Goal: Information Seeking & Learning: Check status

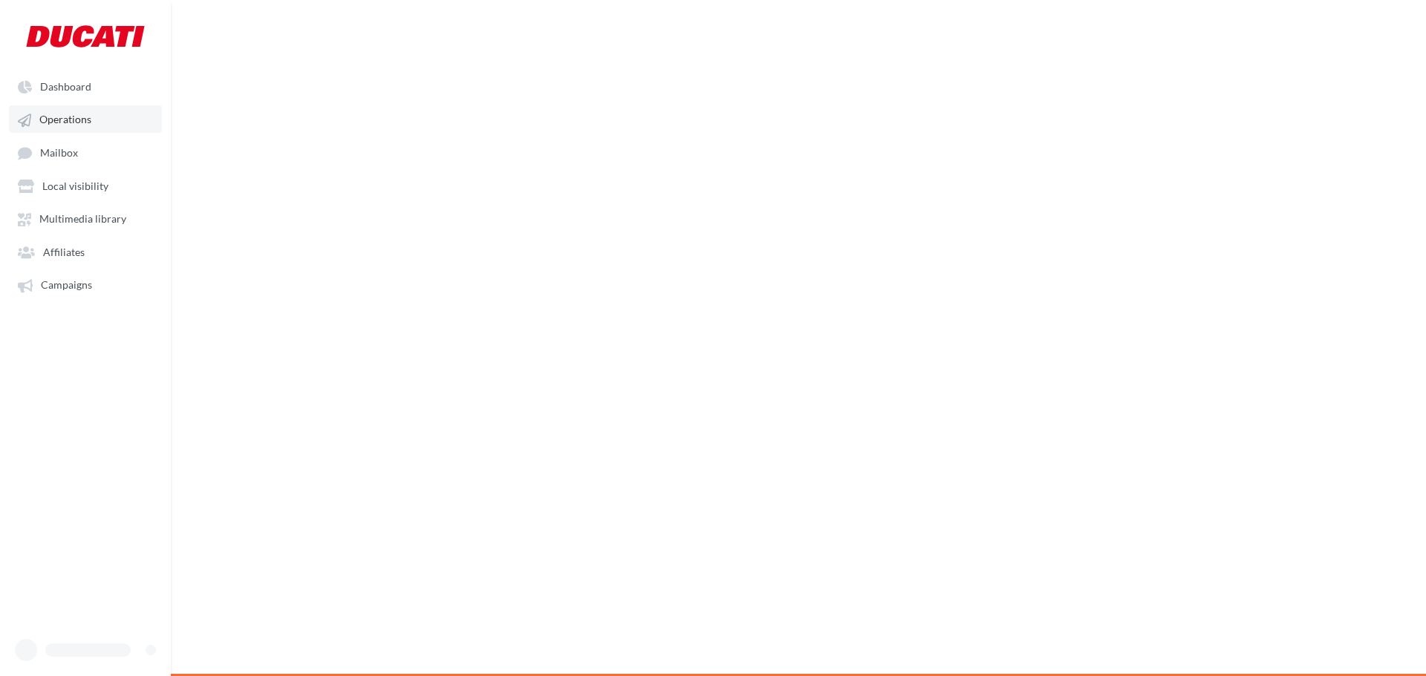
click at [39, 110] on link "Operations" at bounding box center [85, 118] width 153 height 27
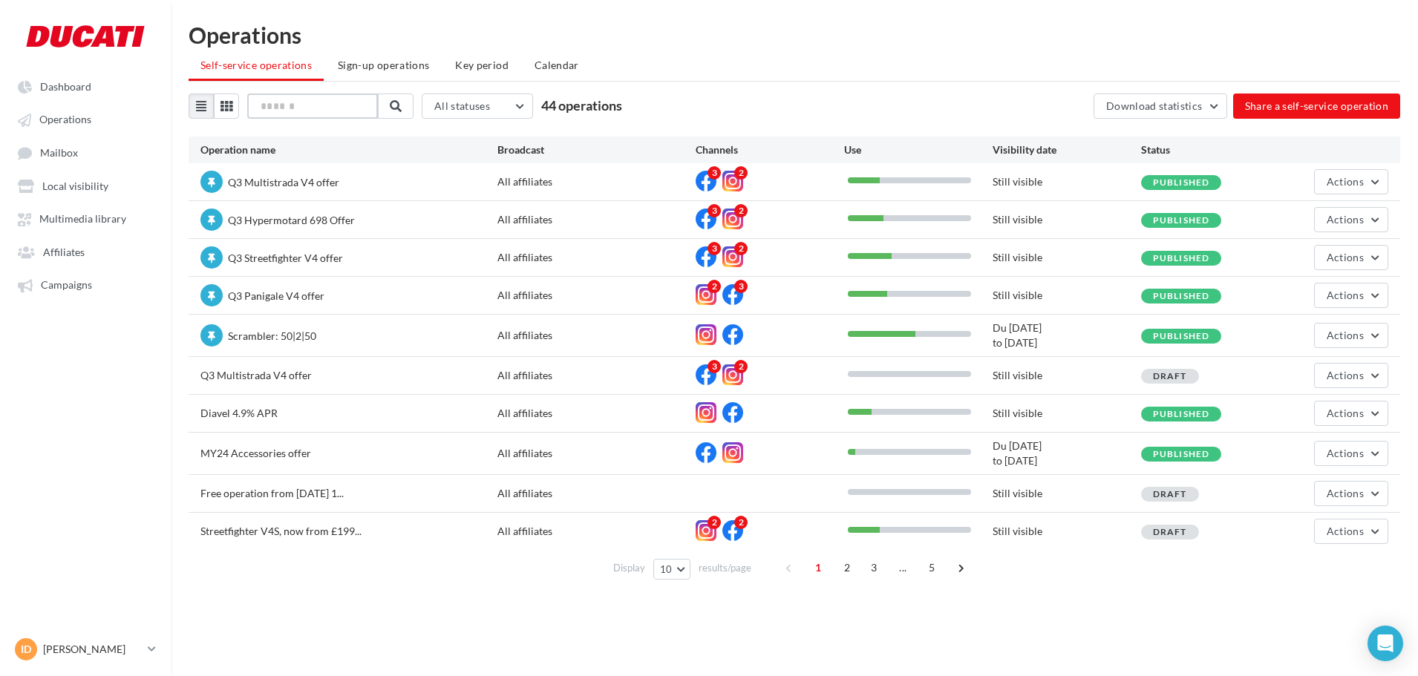
click at [264, 105] on input "text" at bounding box center [312, 106] width 131 height 25
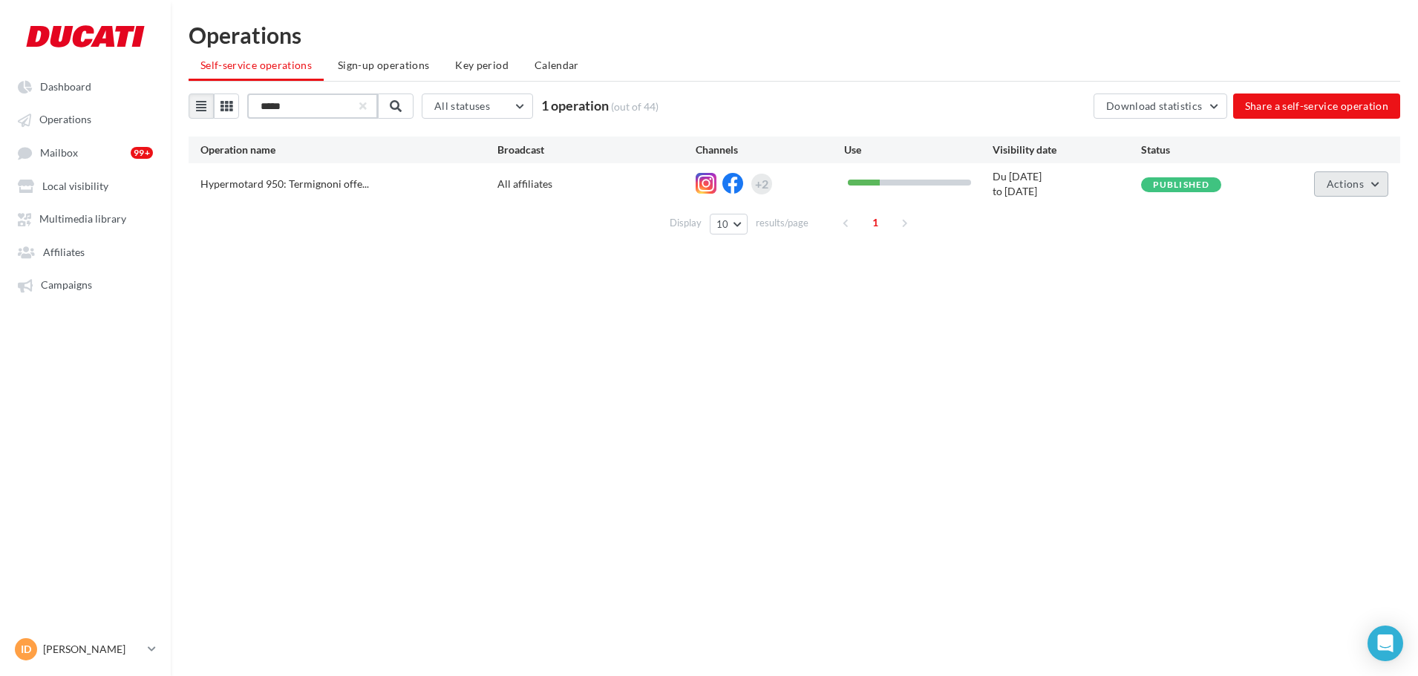
type input "*****"
click at [1374, 191] on button "Actions" at bounding box center [1351, 184] width 74 height 25
click at [1327, 307] on button "Statistics" at bounding box center [1314, 296] width 149 height 39
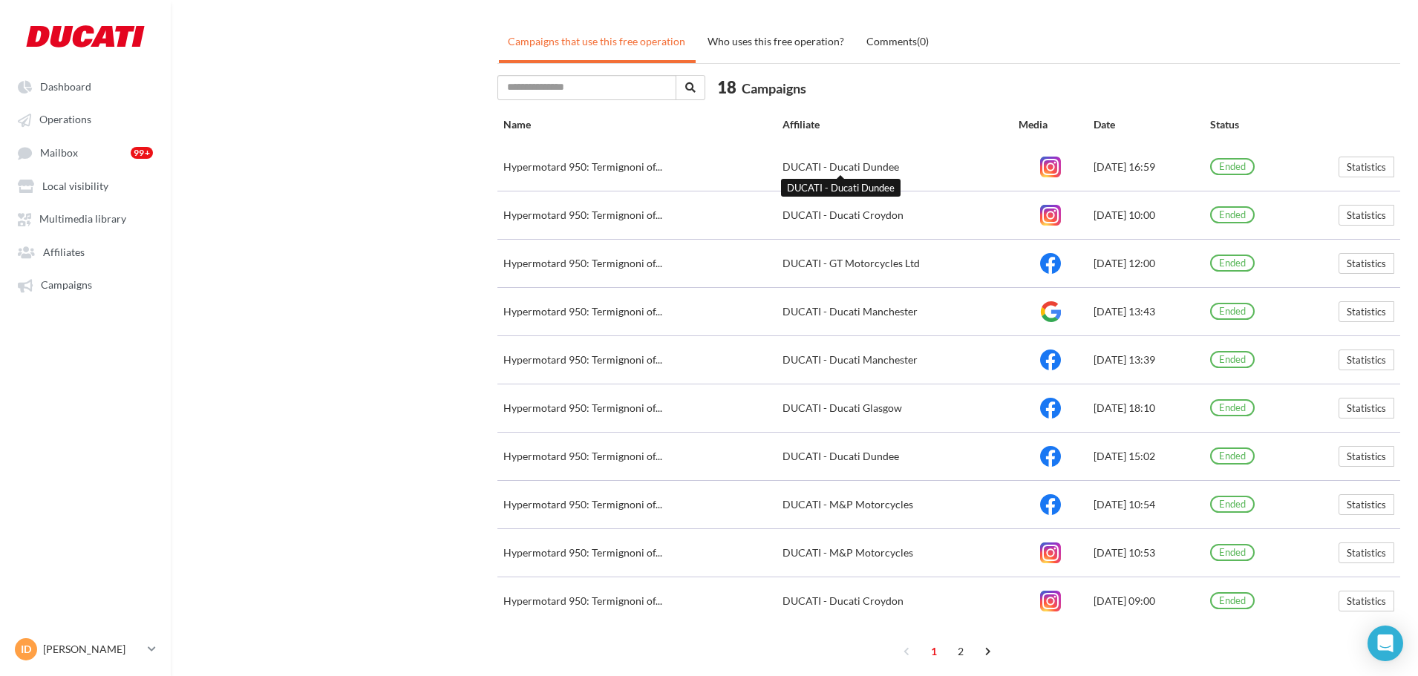
scroll to position [567, 0]
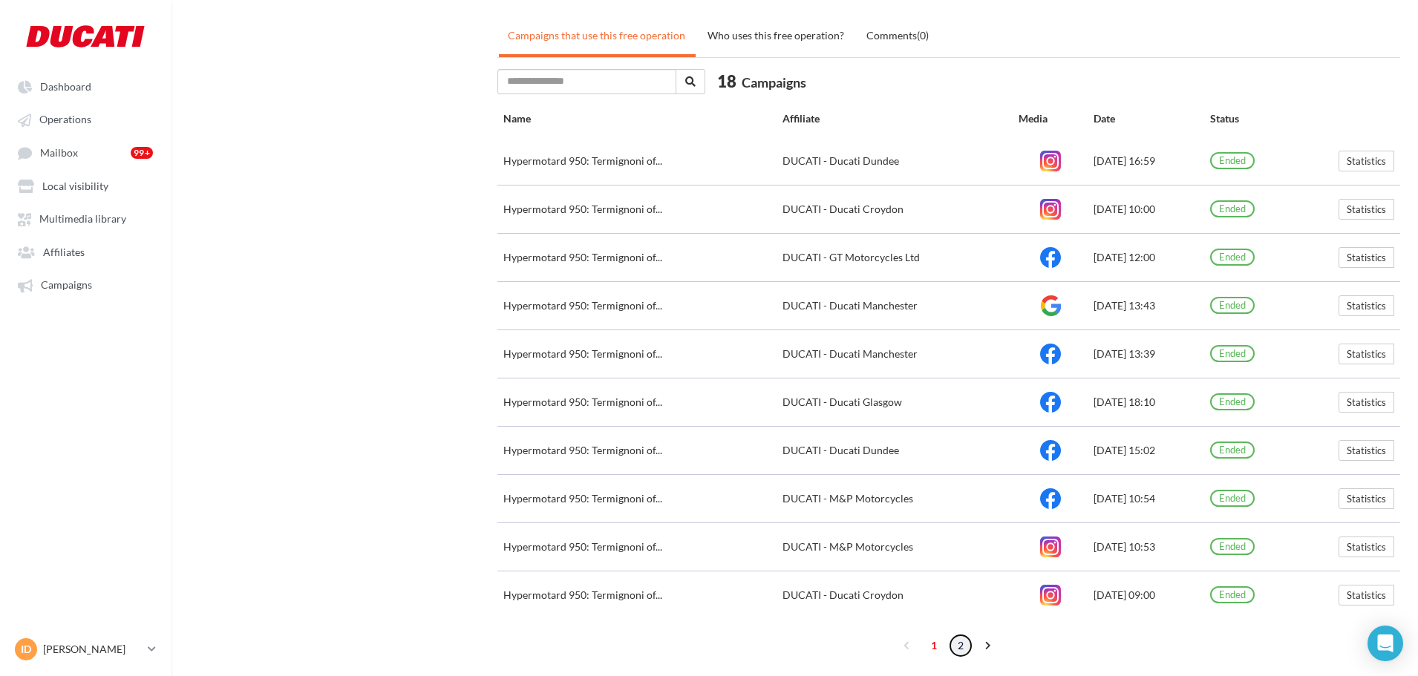
click at [961, 644] on link "2" at bounding box center [961, 646] width 24 height 24
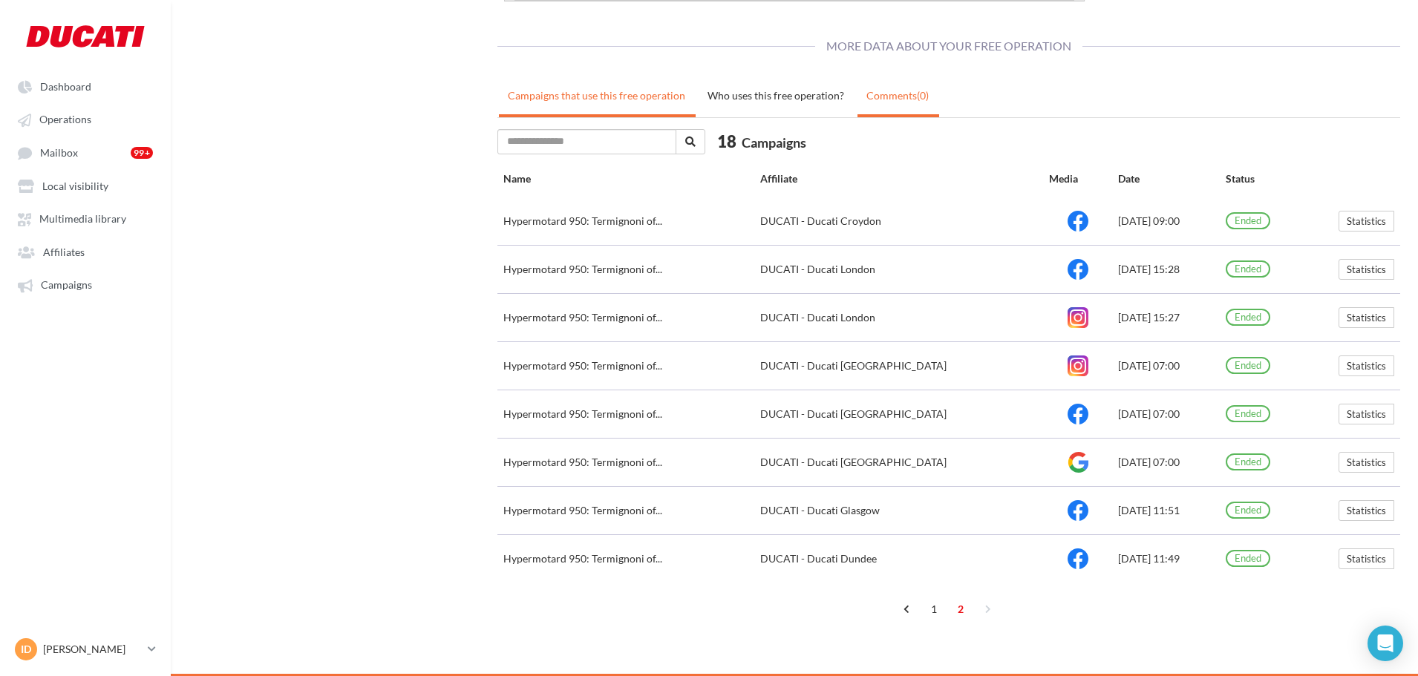
scroll to position [507, 0]
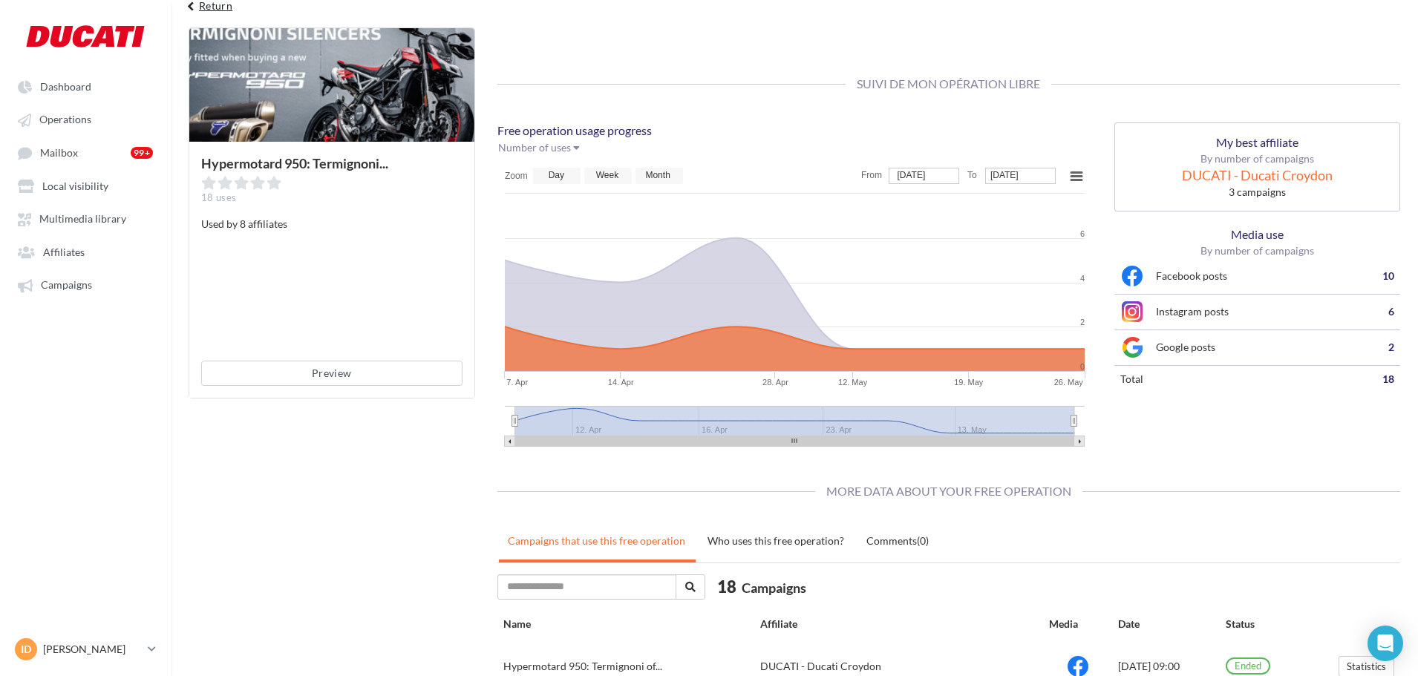
click at [191, 16] on button "keyboard_arrow_left Return" at bounding box center [208, 11] width 62 height 30
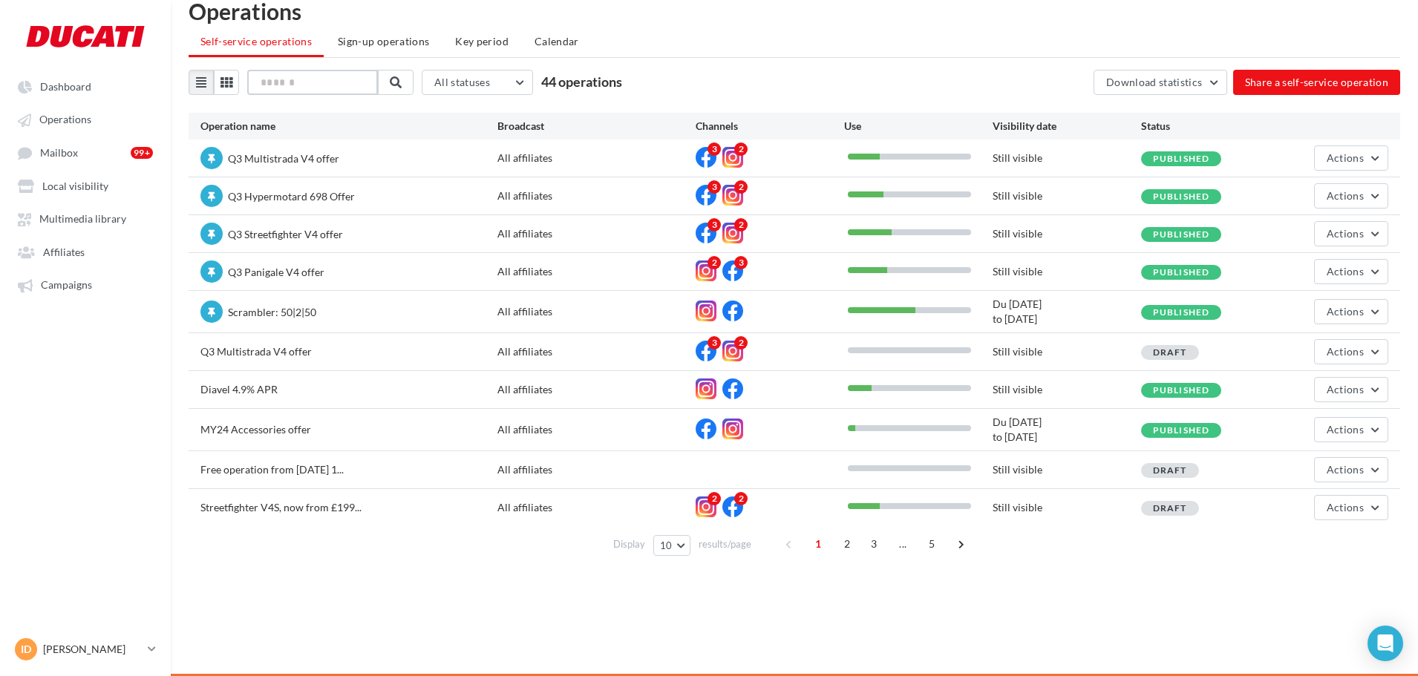
click at [301, 82] on input "text" at bounding box center [312, 82] width 131 height 25
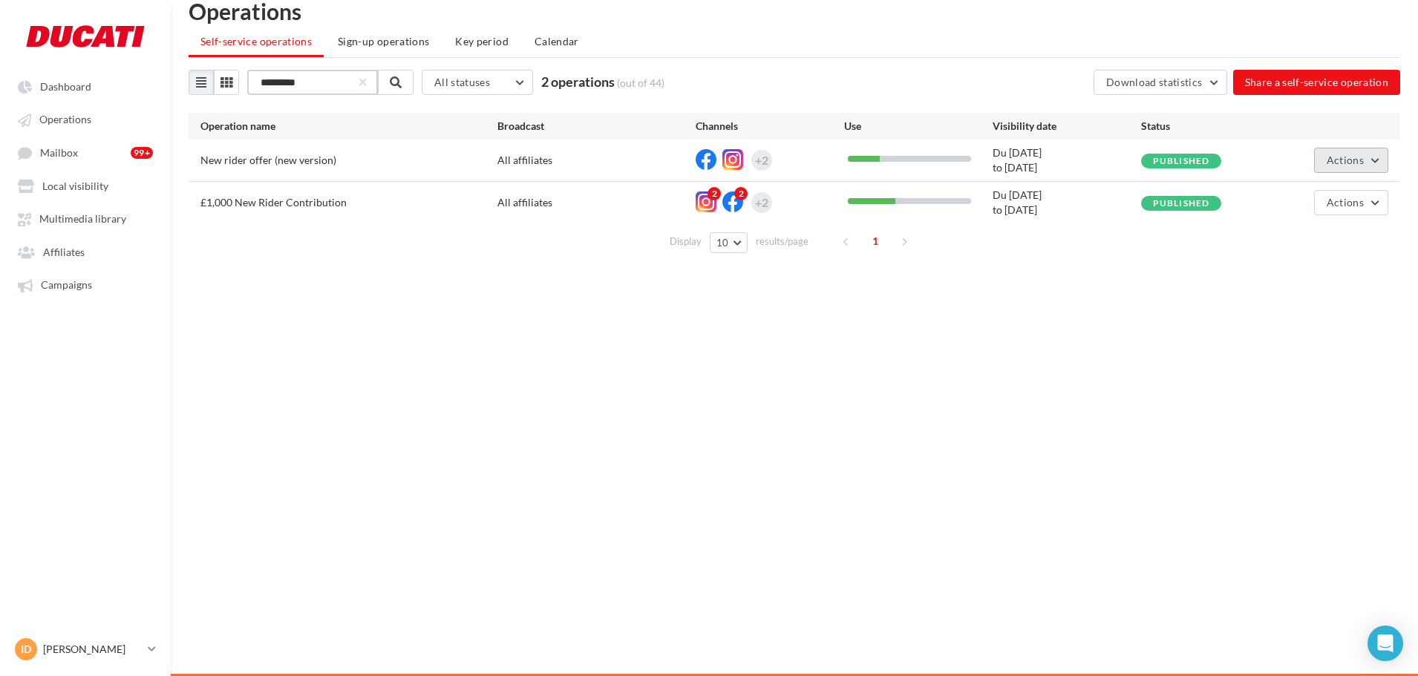
type input "*********"
click at [1350, 151] on button "Actions" at bounding box center [1351, 160] width 74 height 25
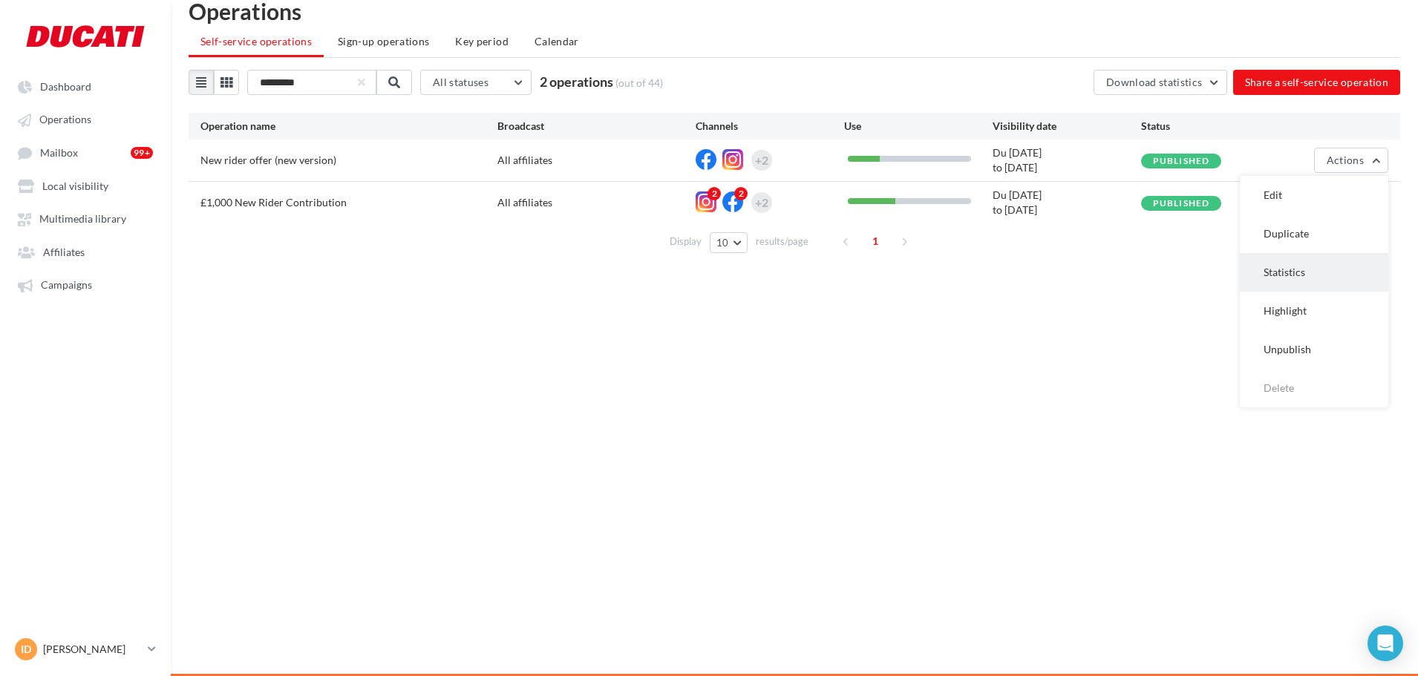
click at [1345, 275] on button "Statistics" at bounding box center [1314, 272] width 149 height 39
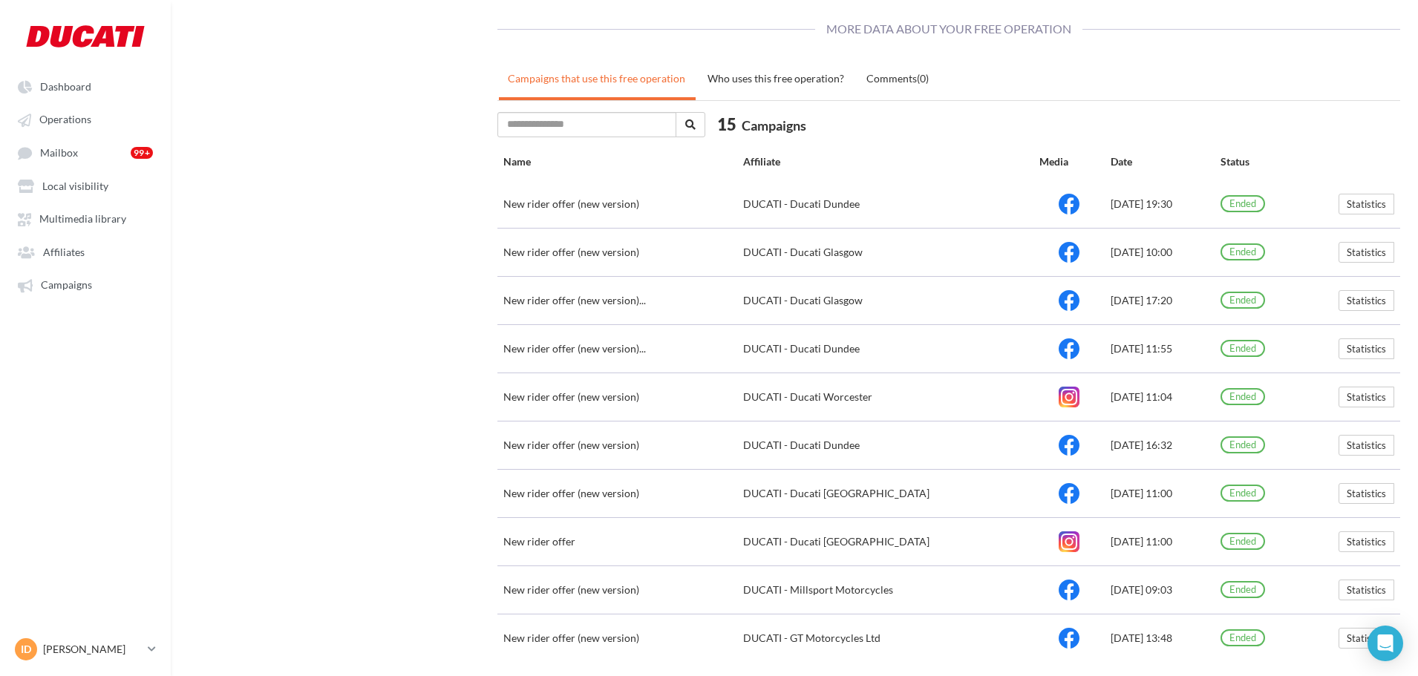
scroll to position [567, 0]
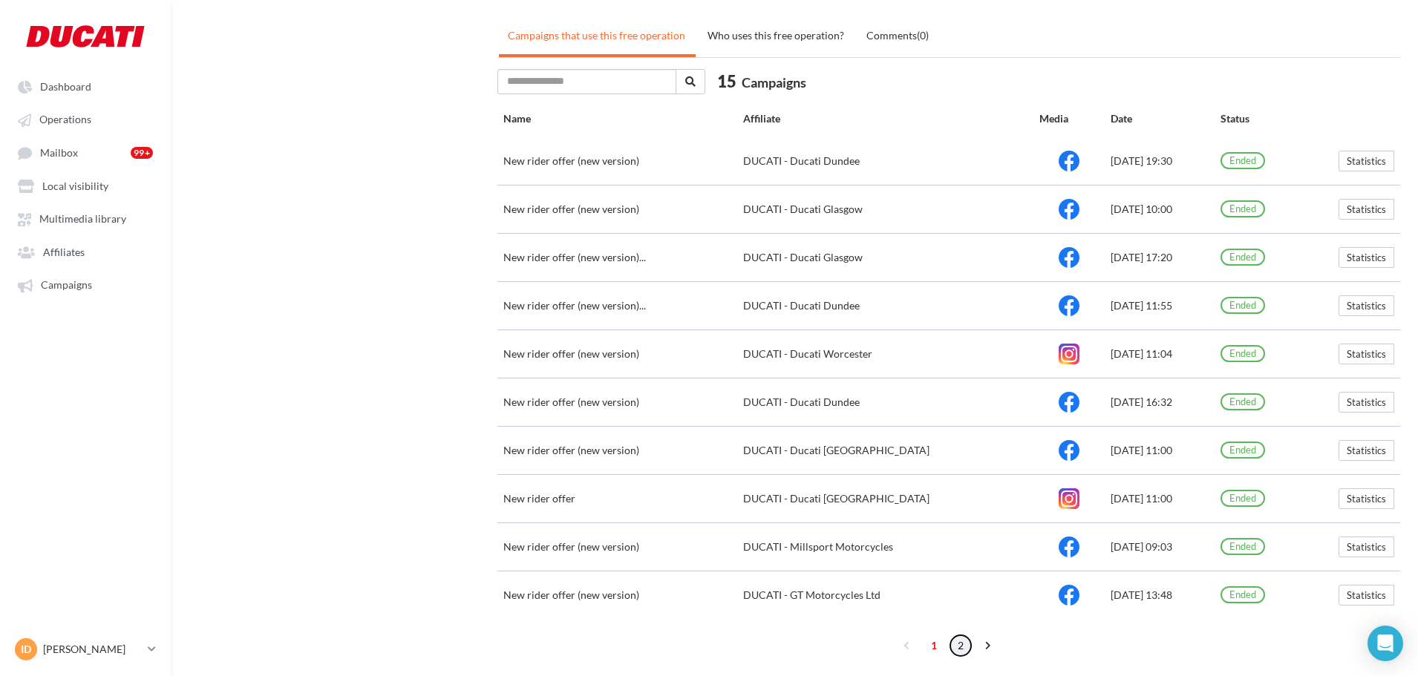
click at [963, 642] on link "2" at bounding box center [961, 646] width 24 height 24
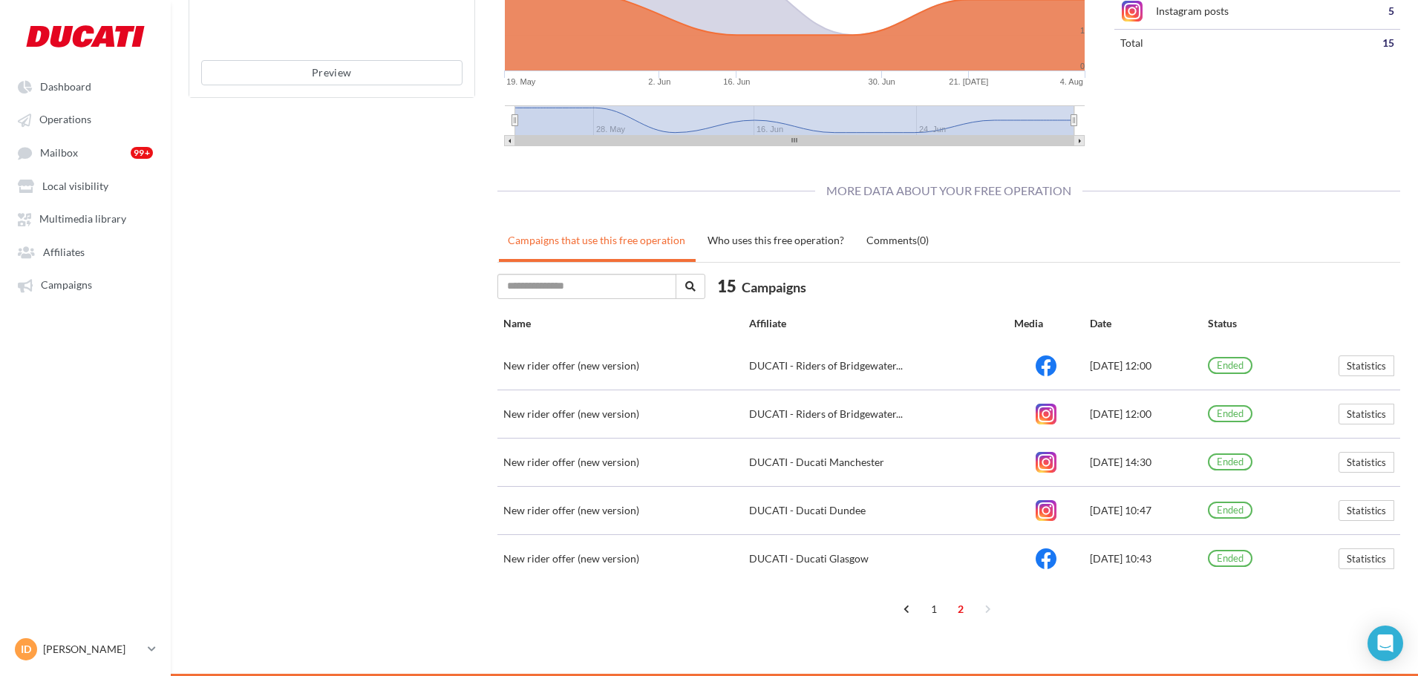
scroll to position [362, 0]
click at [940, 607] on link "1" at bounding box center [934, 610] width 24 height 24
